Goal: Task Accomplishment & Management: Use online tool/utility

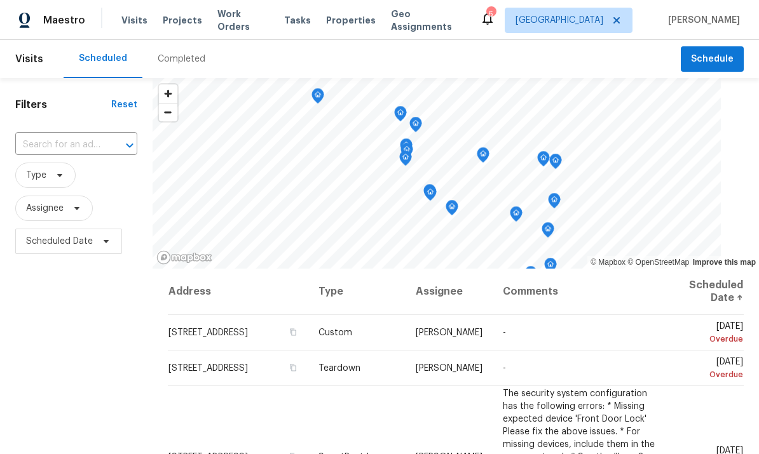
click at [289, 22] on span "Tasks" at bounding box center [297, 20] width 27 height 9
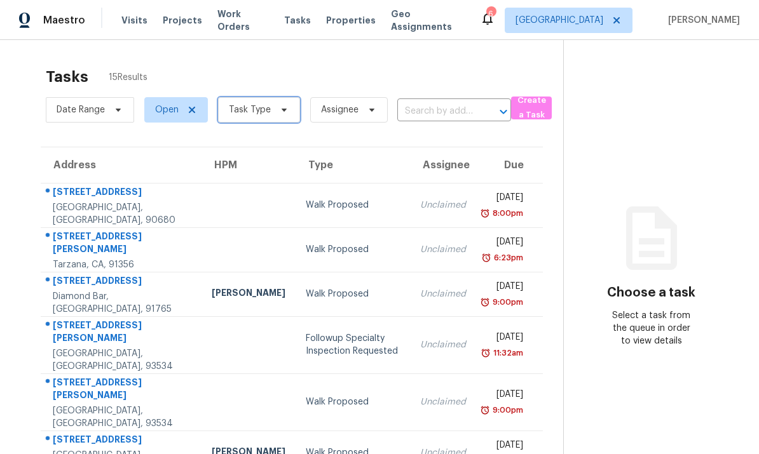
click at [284, 110] on icon at bounding box center [284, 110] width 10 height 10
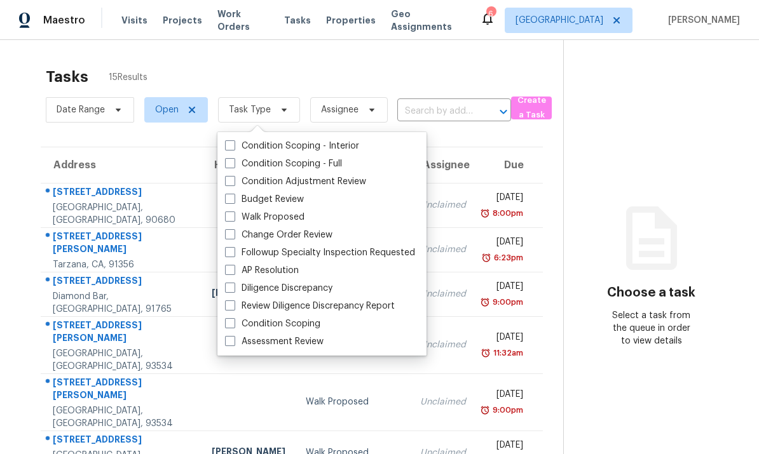
click at [229, 194] on span at bounding box center [230, 199] width 10 height 10
click at [229, 194] on input "Budget Review" at bounding box center [229, 197] width 8 height 8
checkbox input "true"
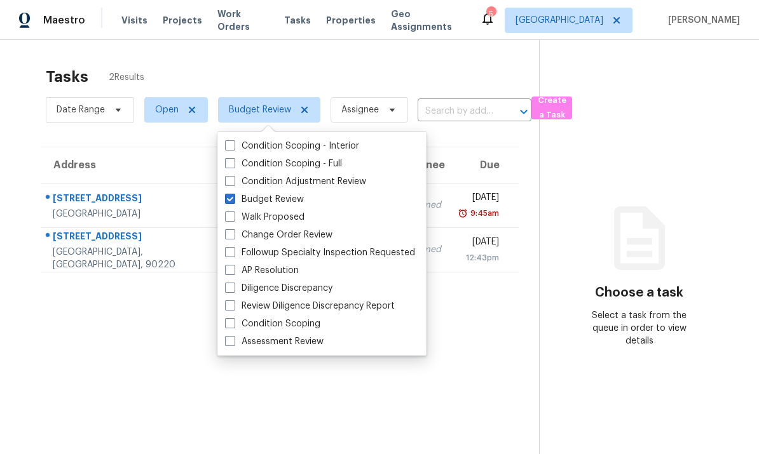
click at [375, 107] on span "Assignee" at bounding box center [360, 110] width 38 height 13
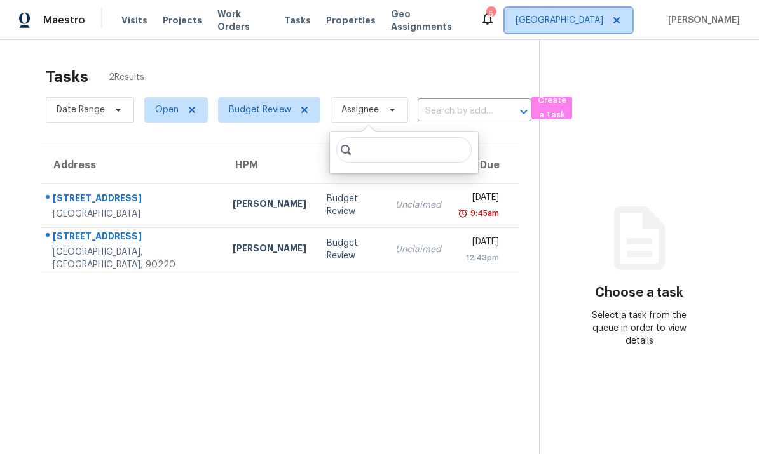
click at [582, 22] on span "[GEOGRAPHIC_DATA]" at bounding box center [559, 20] width 88 height 13
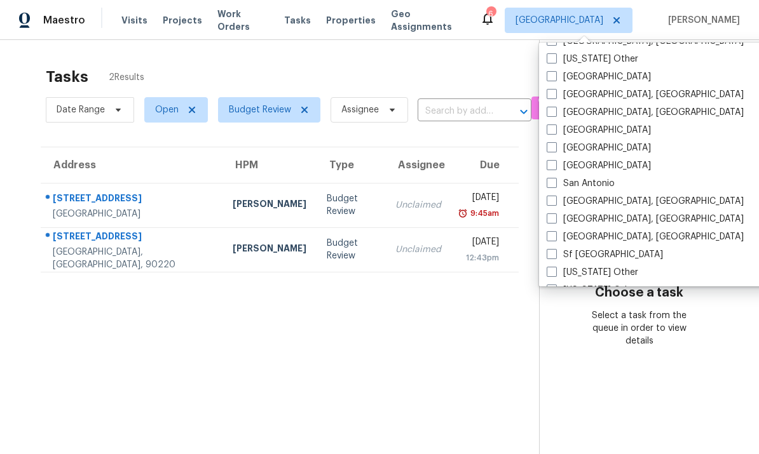
scroll to position [1581, 0]
click at [552, 199] on span at bounding box center [552, 201] width 10 height 10
click at [552, 199] on input "[GEOGRAPHIC_DATA], [GEOGRAPHIC_DATA]" at bounding box center [551, 200] width 8 height 8
checkbox input "true"
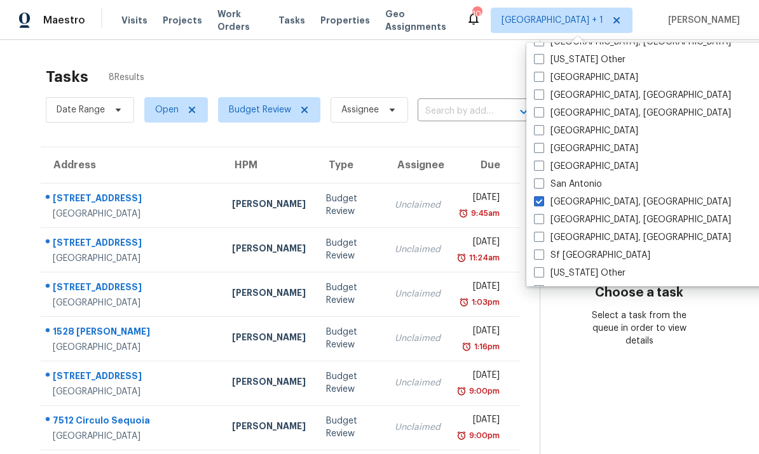
click at [632, 407] on section "Choose a task Select a task from the queue in order to view details" at bounding box center [639, 295] width 199 height 510
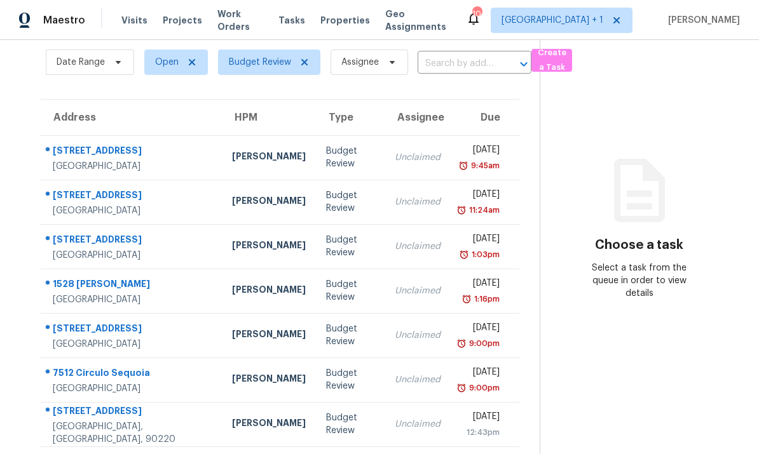
scroll to position [48, 0]
click at [637, 371] on section "Choose a task Select a task from the queue in order to view details" at bounding box center [639, 247] width 199 height 510
click at [232, 194] on div "[PERSON_NAME]" at bounding box center [269, 202] width 74 height 16
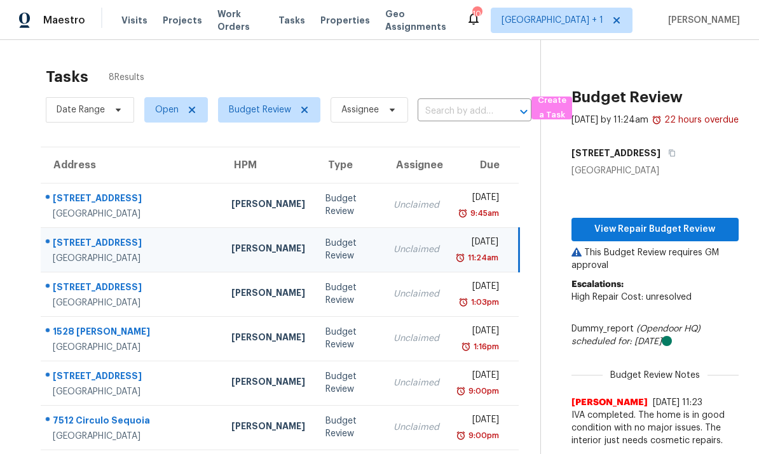
scroll to position [0, 0]
click at [679, 222] on span "View Repair Budget Review" at bounding box center [655, 230] width 147 height 16
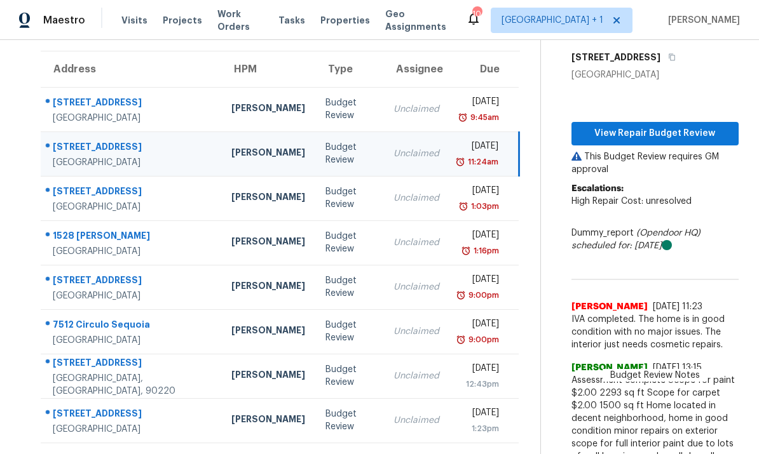
scroll to position [97, 0]
click at [231, 101] on div "[PERSON_NAME]" at bounding box center [268, 109] width 74 height 16
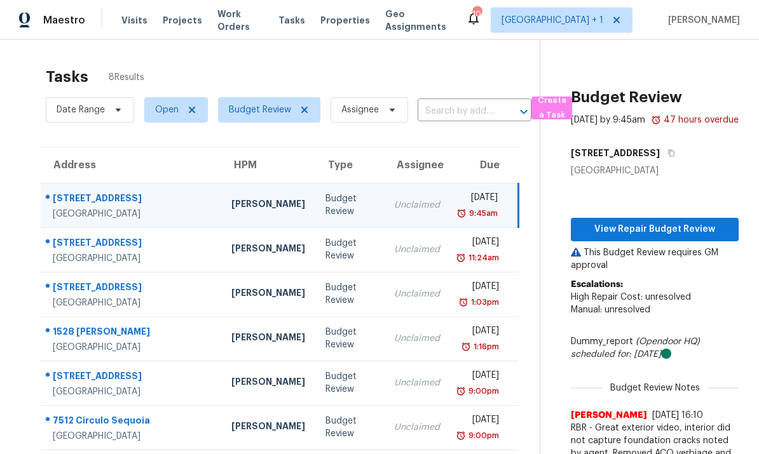
scroll to position [0, 0]
click at [668, 238] on span "View Repair Budget Review" at bounding box center [654, 230] width 147 height 16
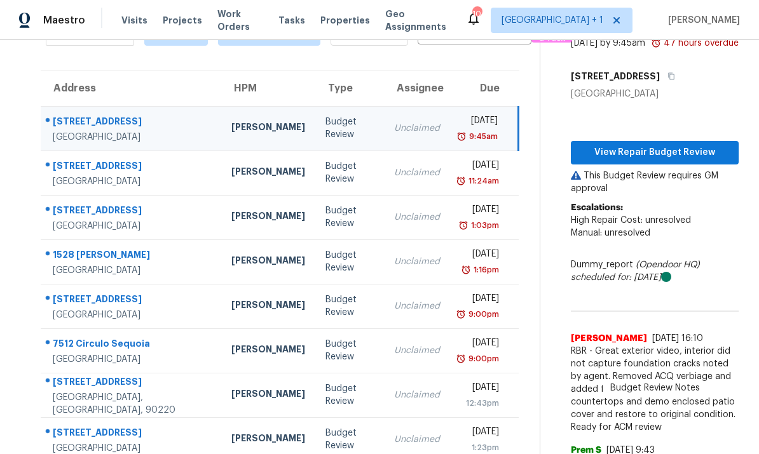
scroll to position [76, 0]
